Goal: Navigation & Orientation: Find specific page/section

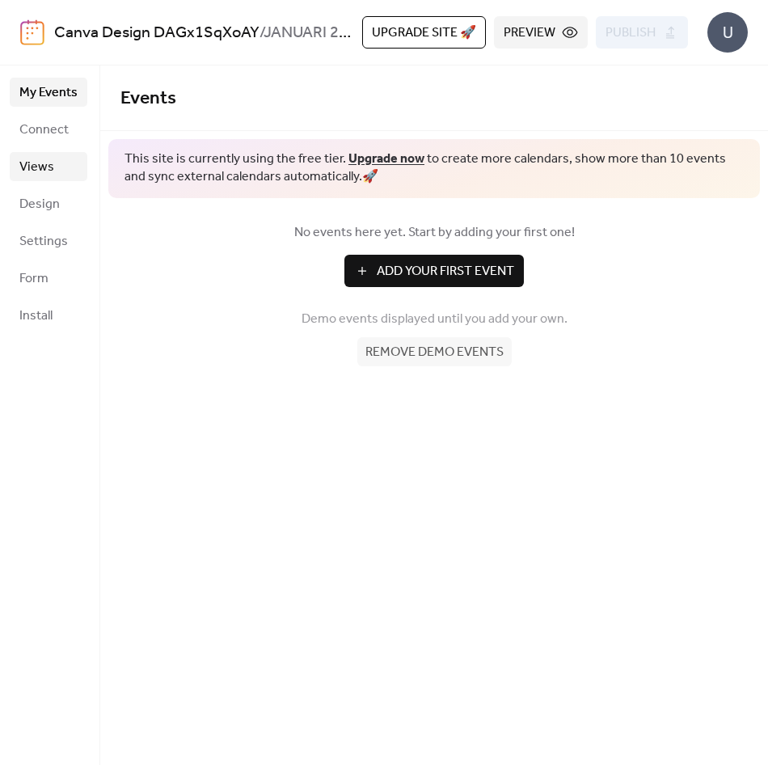
click at [57, 177] on link "Views" at bounding box center [49, 166] width 78 height 29
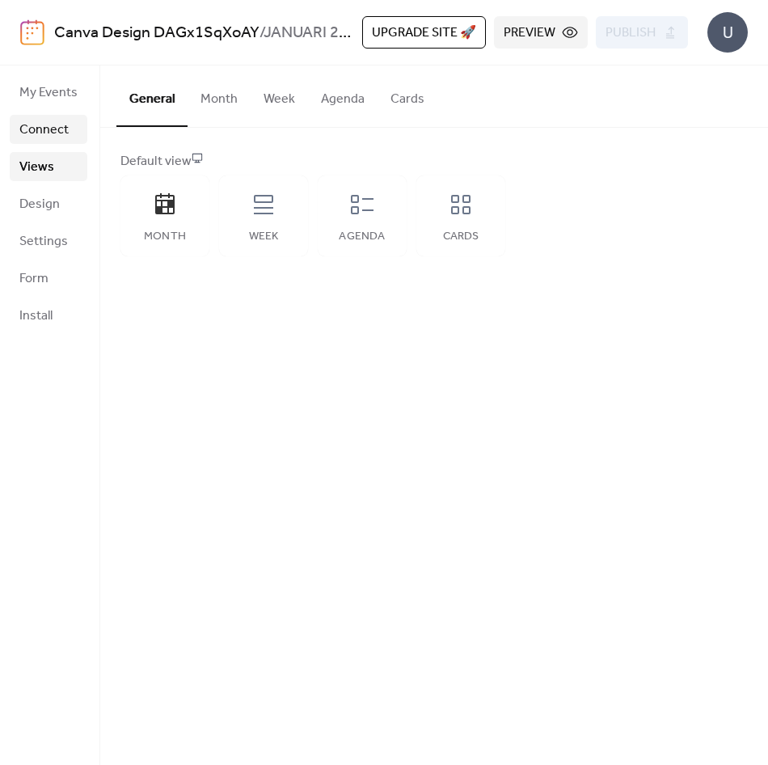
click at [62, 138] on span "Connect" at bounding box center [43, 129] width 49 height 19
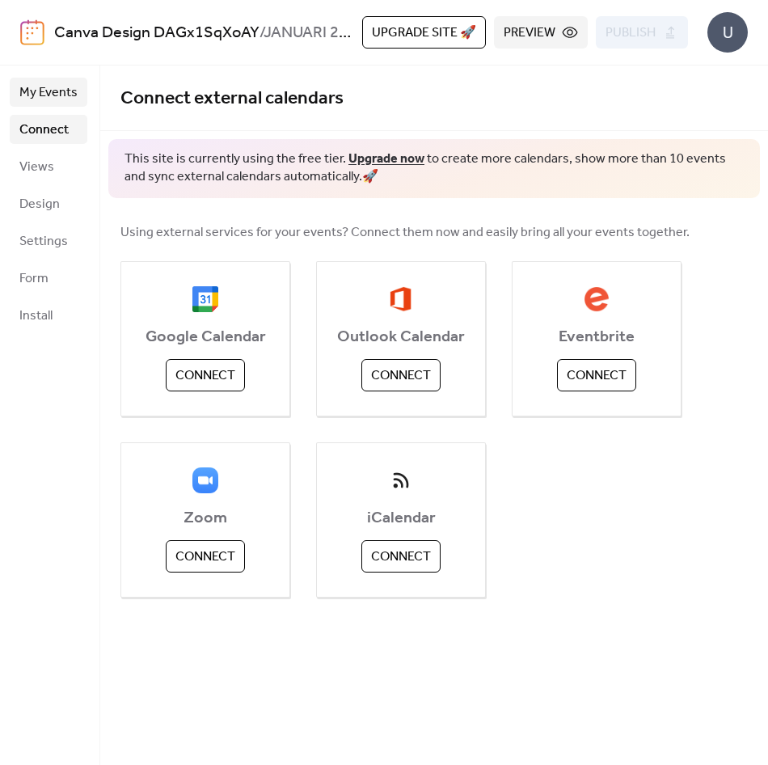
click at [62, 87] on span "My Events" at bounding box center [48, 92] width 58 height 19
